Goal: Information Seeking & Learning: Learn about a topic

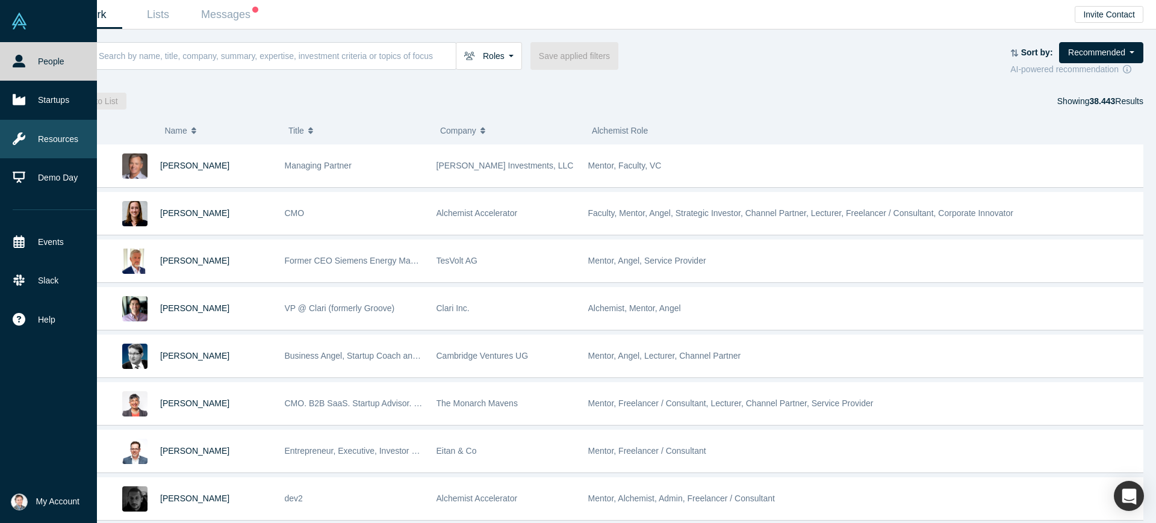
click at [72, 136] on link "Resources" at bounding box center [54, 139] width 108 height 39
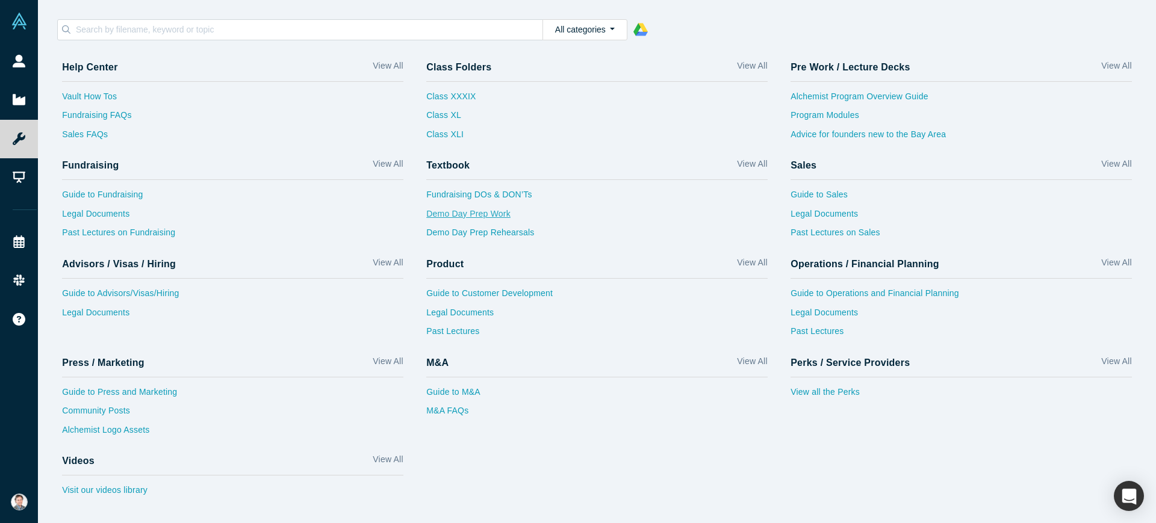
click at [502, 219] on link "Demo Day Prep Work" at bounding box center [596, 217] width 341 height 19
click at [492, 237] on link "Demo Day Prep Rehearsals" at bounding box center [596, 235] width 341 height 19
